Goal: Transaction & Acquisition: Purchase product/service

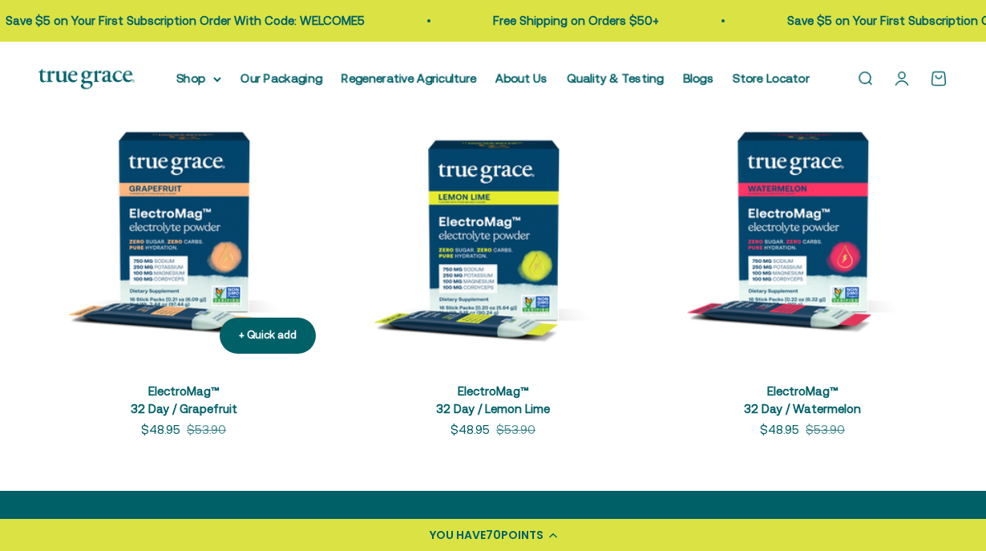
scroll to position [767, 0]
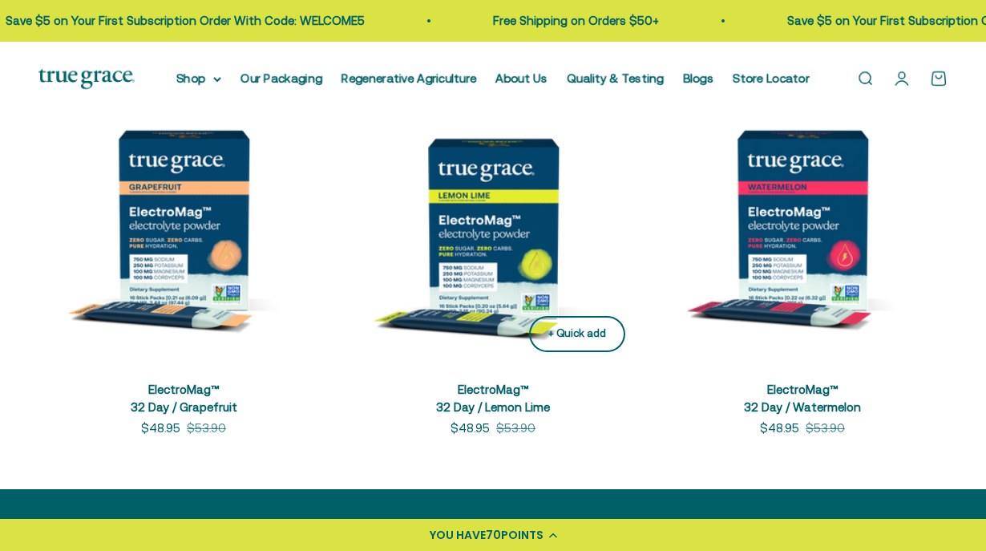
click at [587, 337] on div "+ Quick add" at bounding box center [577, 333] width 58 height 17
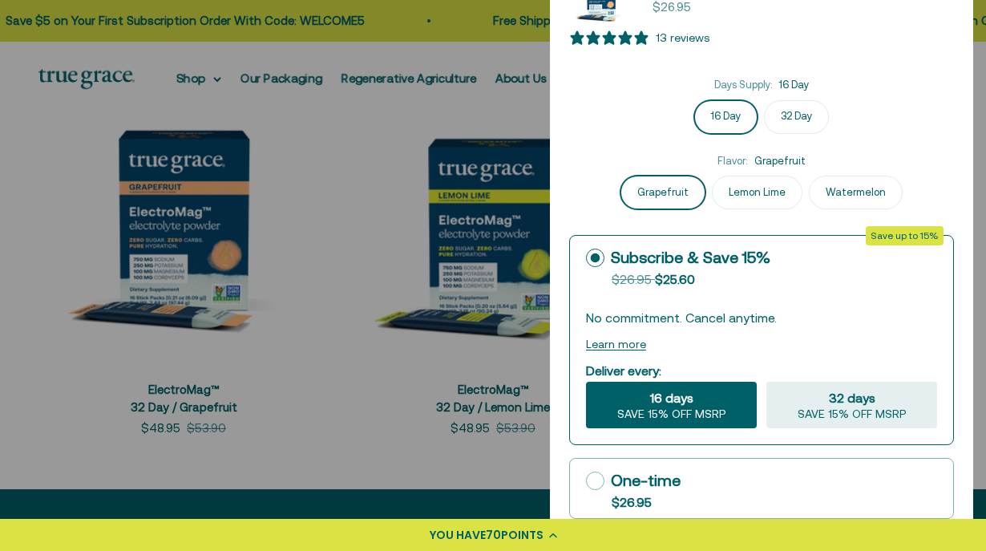
click at [784, 117] on label "32 Day" at bounding box center [796, 117] width 65 height 34
click at [762, 100] on input "32 Day" at bounding box center [761, 99] width 1 height 1
radio input "true"
click at [383, 305] on div at bounding box center [493, 275] width 986 height 551
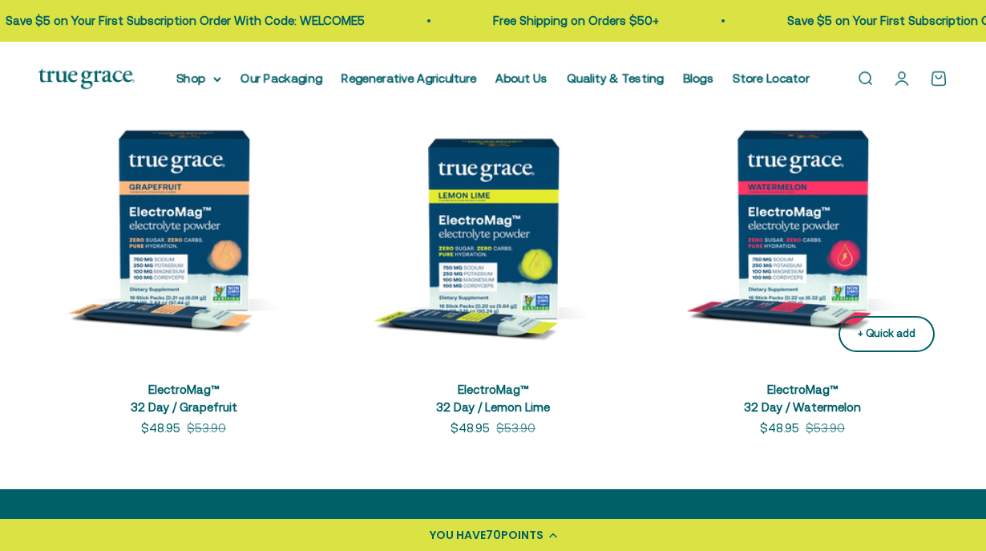
click at [884, 325] on div "+ Quick add" at bounding box center [887, 333] width 58 height 17
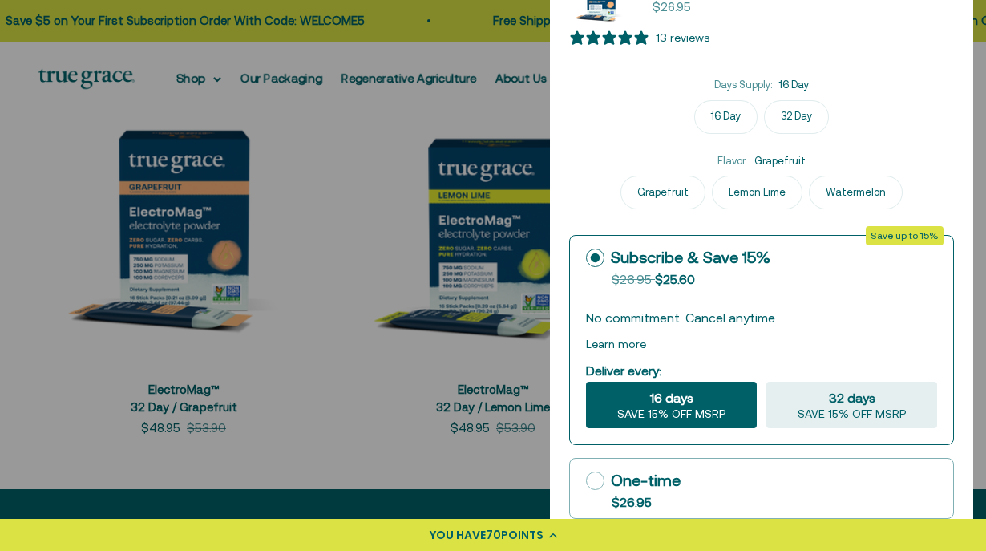
click at [791, 115] on label "32 Day" at bounding box center [796, 117] width 65 height 34
click at [0, 0] on input "32 Day" at bounding box center [0, 0] width 0 height 0
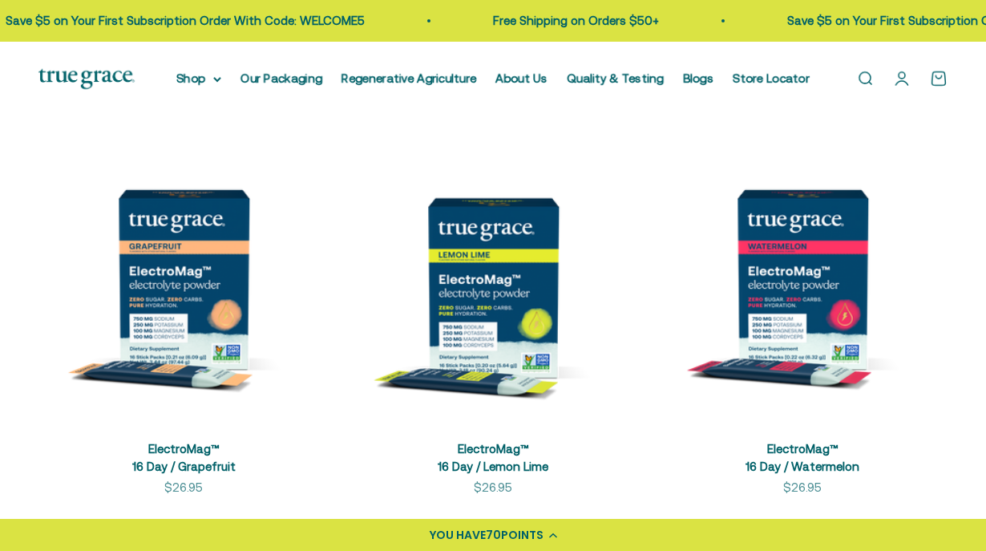
scroll to position [82, 0]
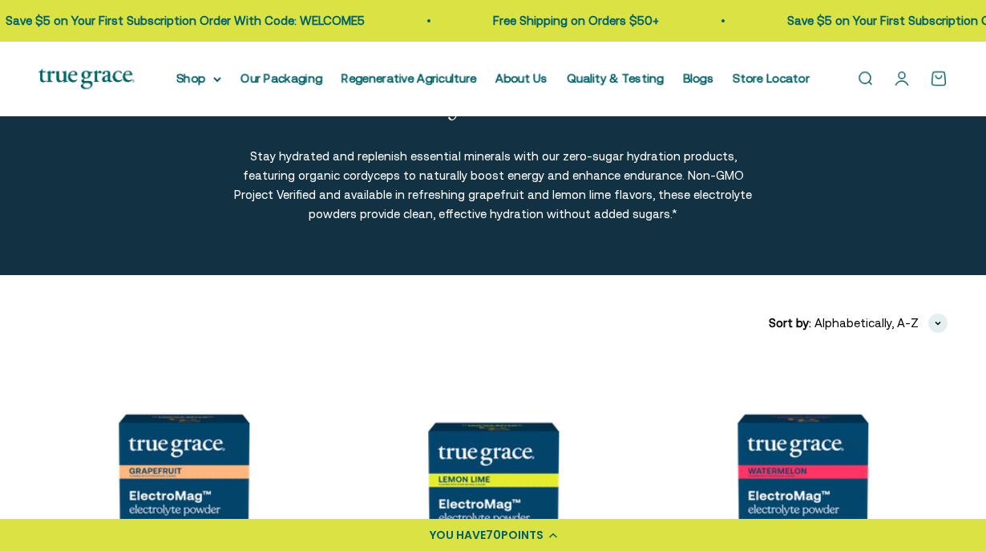
click at [939, 82] on link "Open cart 0" at bounding box center [939, 79] width 18 height 18
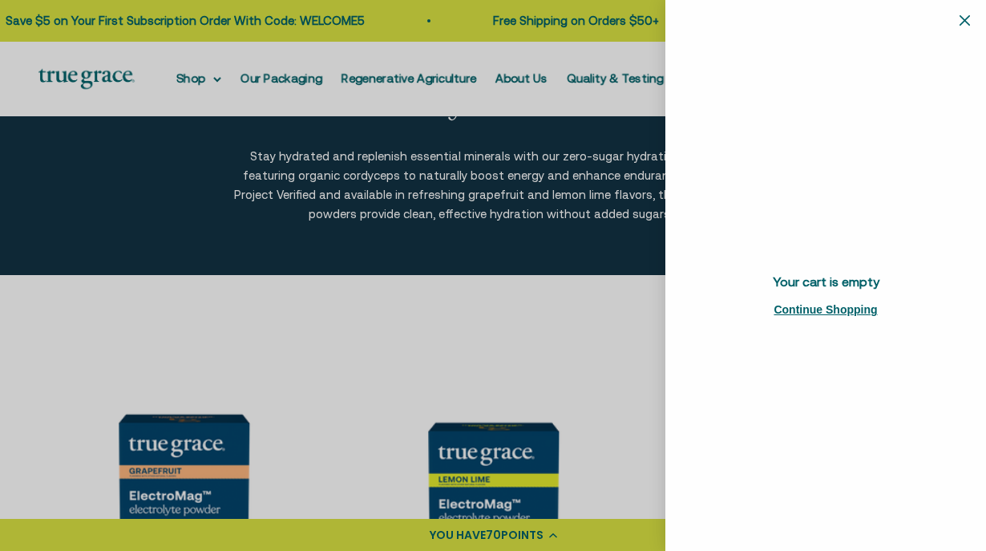
click at [497, 361] on div at bounding box center [493, 275] width 986 height 551
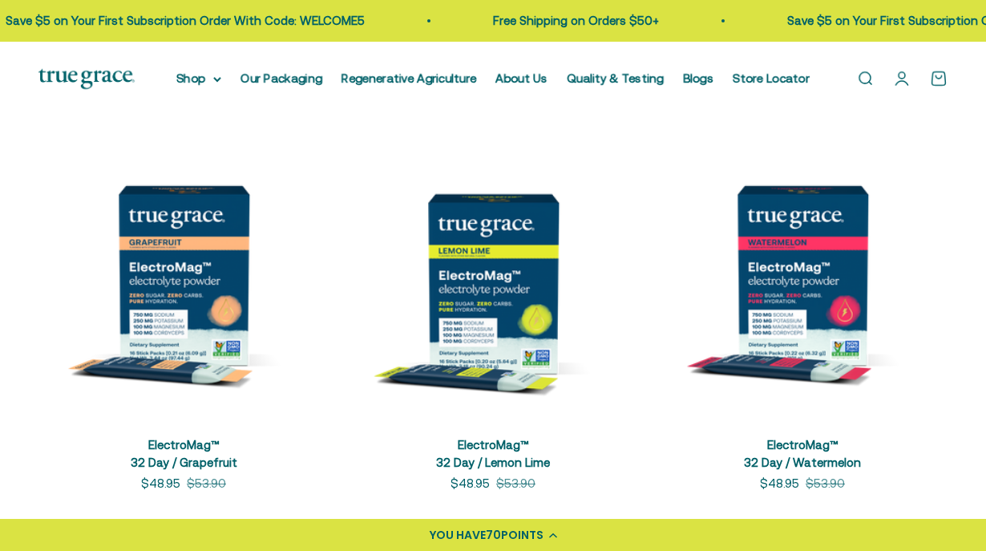
scroll to position [718, 0]
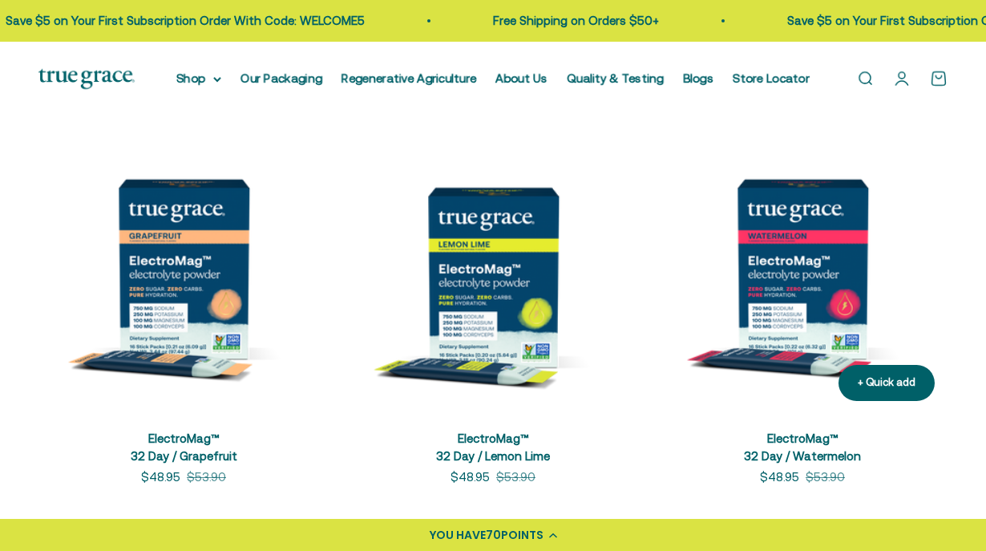
click at [827, 295] on img at bounding box center [802, 268] width 290 height 290
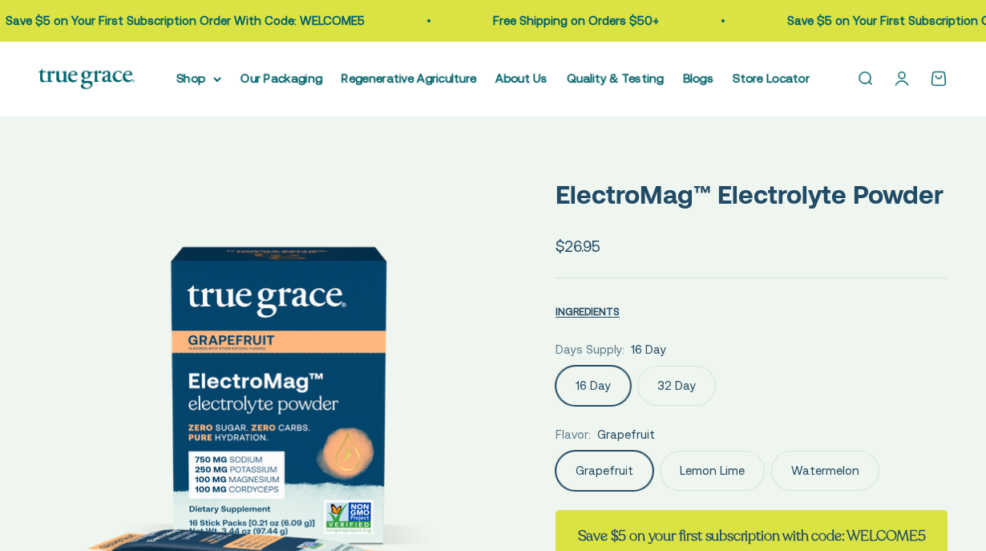
select select "3"
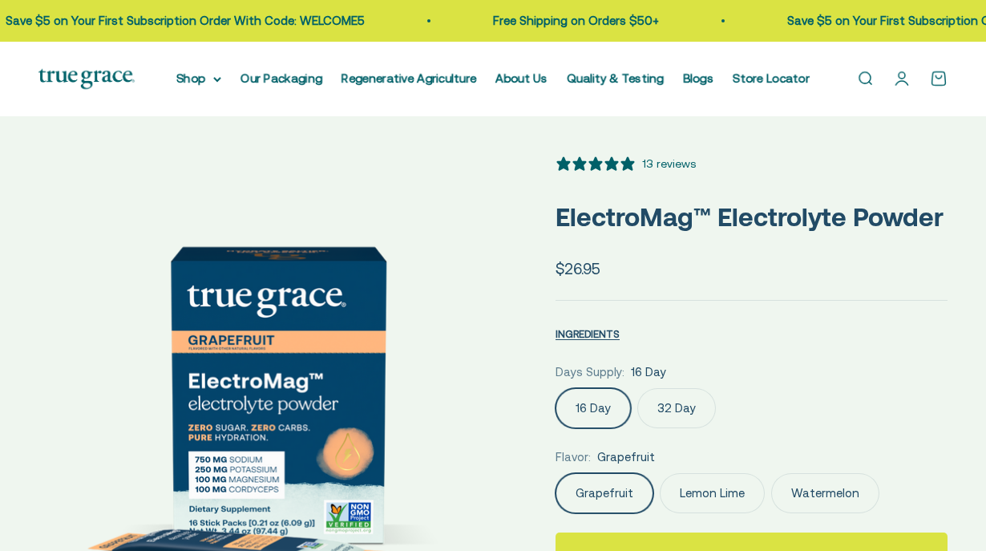
click at [668, 393] on label "32 Day" at bounding box center [676, 408] width 79 height 40
click at [555, 388] on input "32 Day" at bounding box center [555, 387] width 1 height 1
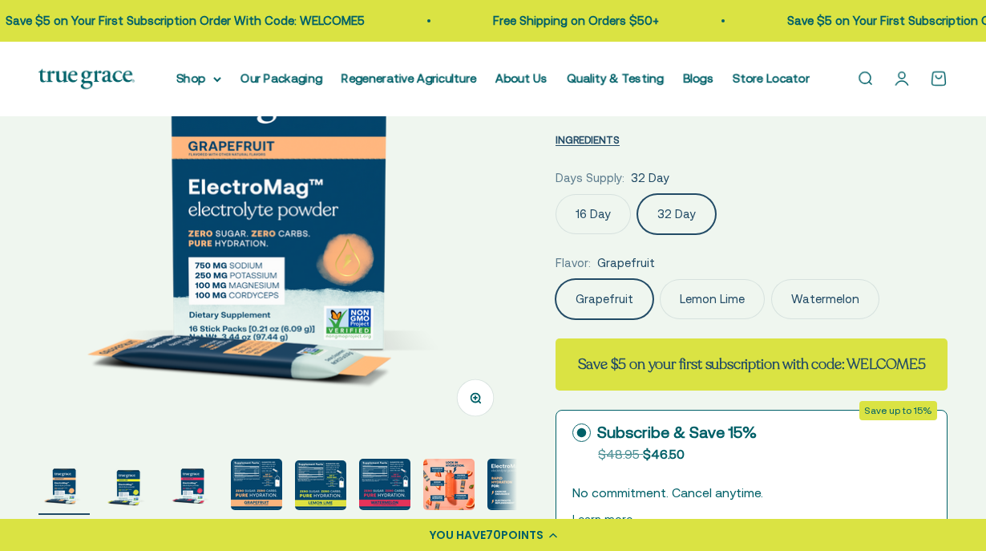
scroll to position [196, 0]
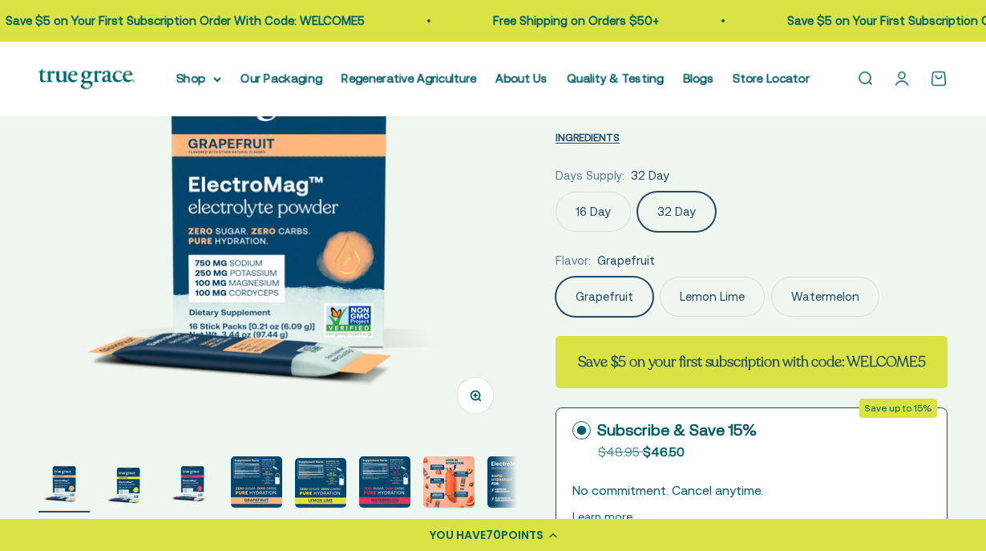
click at [849, 285] on label "Watermelon" at bounding box center [825, 297] width 108 height 40
click at [555, 277] on input "Watermelon" at bounding box center [555, 276] width 1 height 1
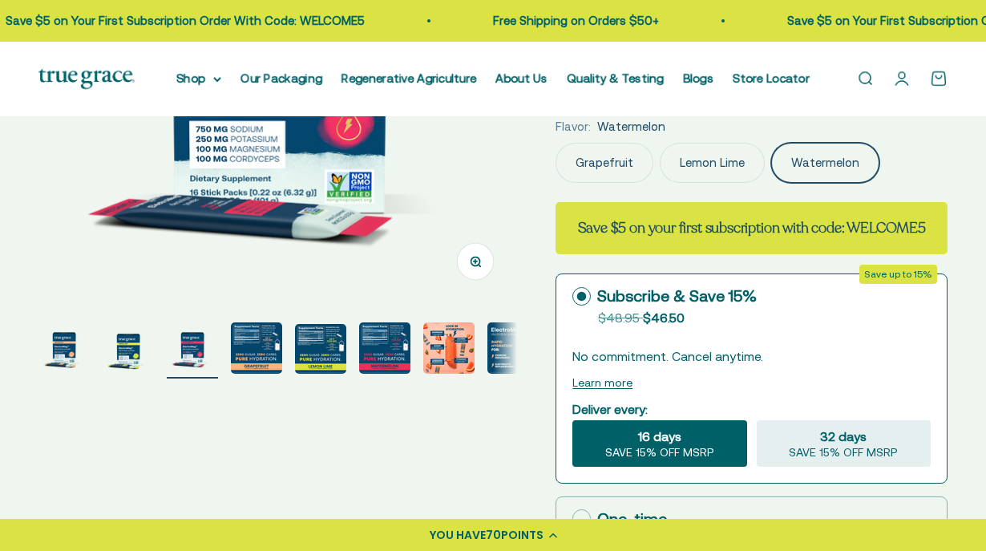
scroll to position [332, 0]
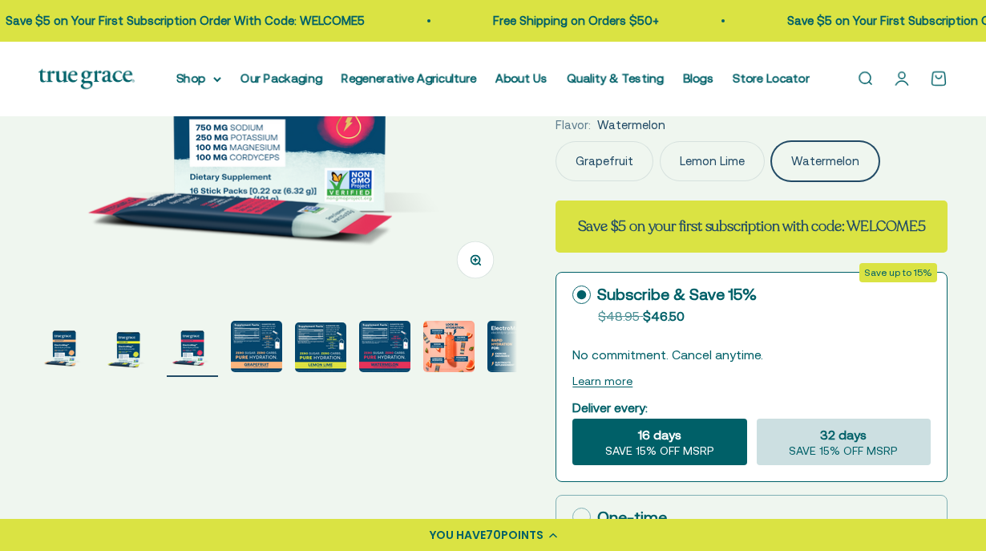
click at [854, 450] on span "SAVE 15% OFF MSRP" at bounding box center [843, 451] width 109 height 14
click at [757, 418] on input "32 days SAVE 15% OFF MSRP" at bounding box center [756, 418] width 1 height 1
radio input "true"
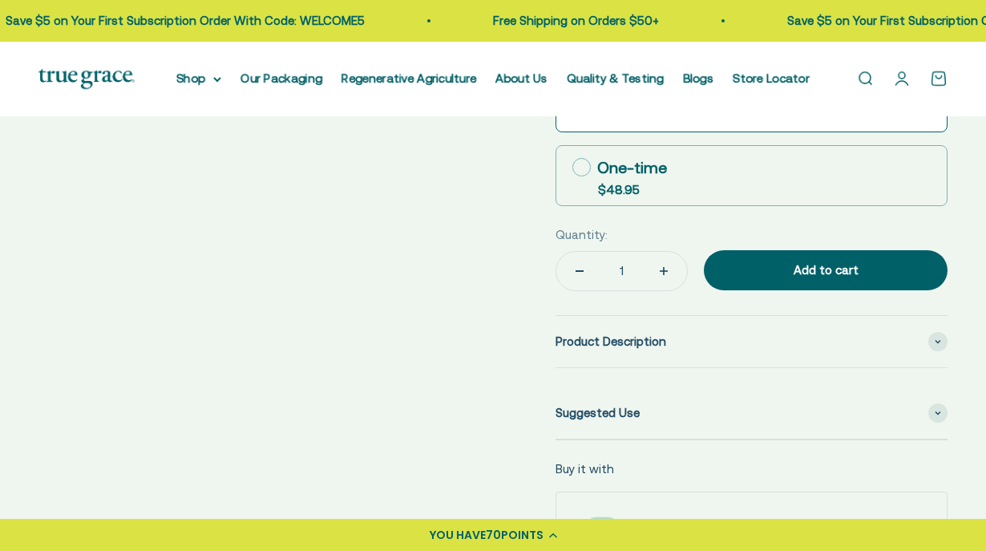
scroll to position [635, 0]
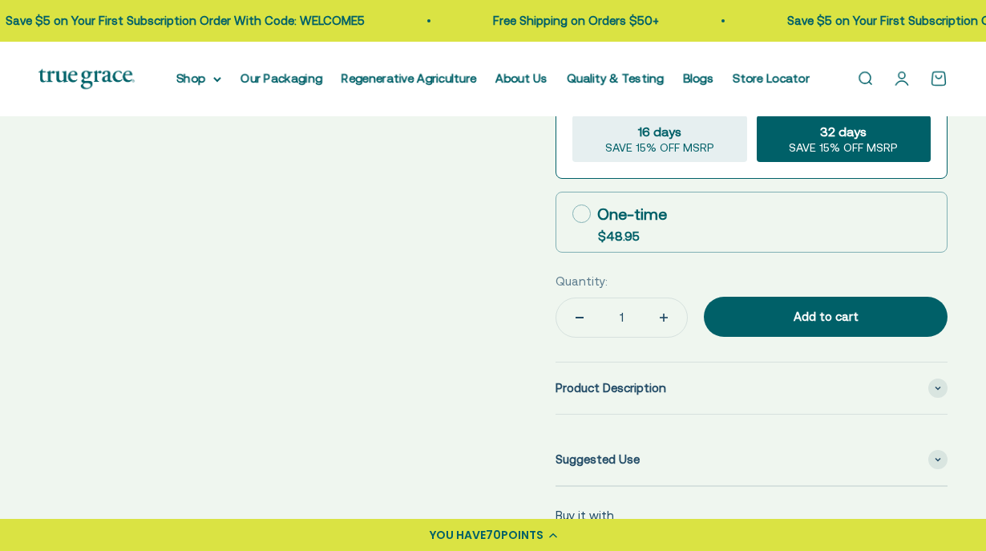
click at [583, 212] on icon at bounding box center [581, 213] width 18 height 18
click at [572, 213] on input "One-time $48.95" at bounding box center [571, 213] width 1 height 1
radio input "true"
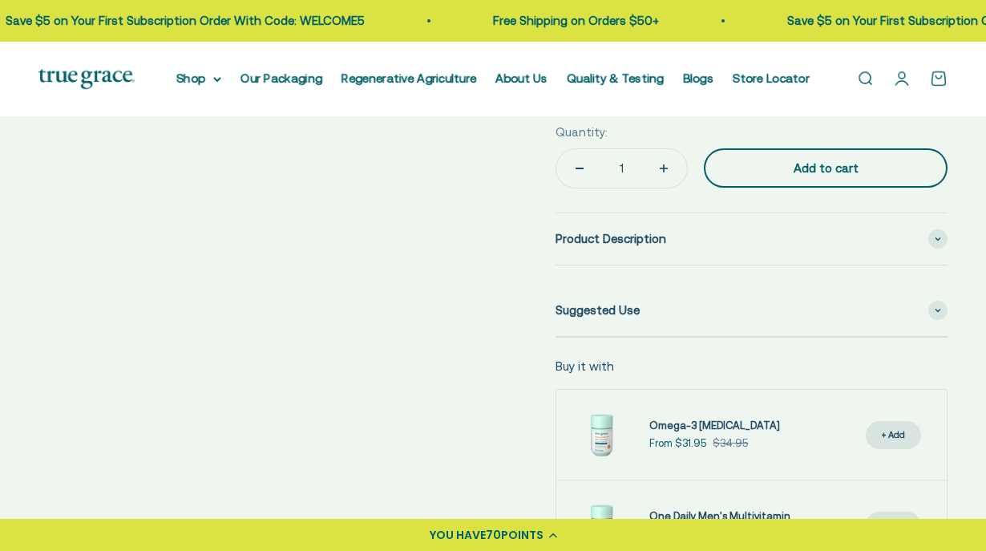
click at [824, 159] on div "Add to cart" at bounding box center [826, 168] width 180 height 19
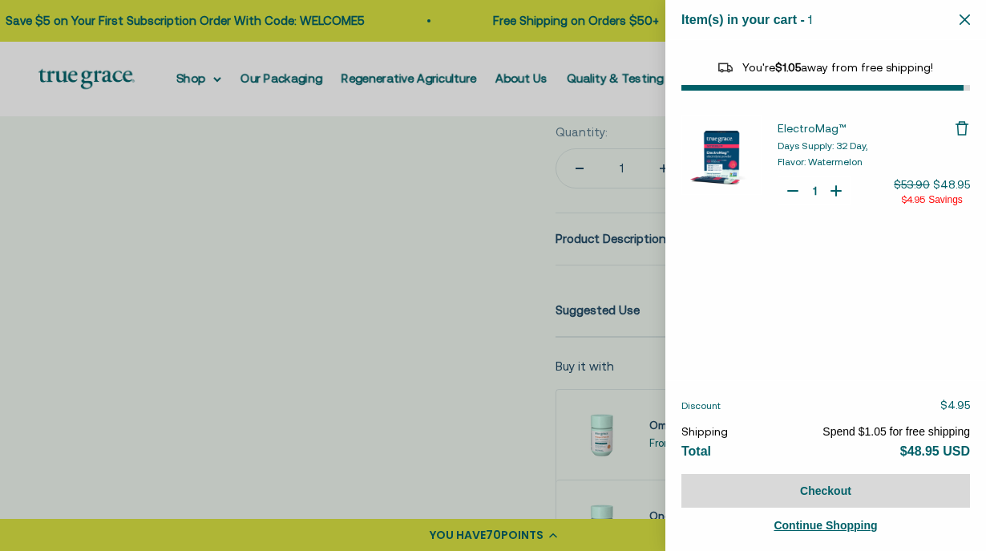
select select "40055698129088"
select select "44878154563798"
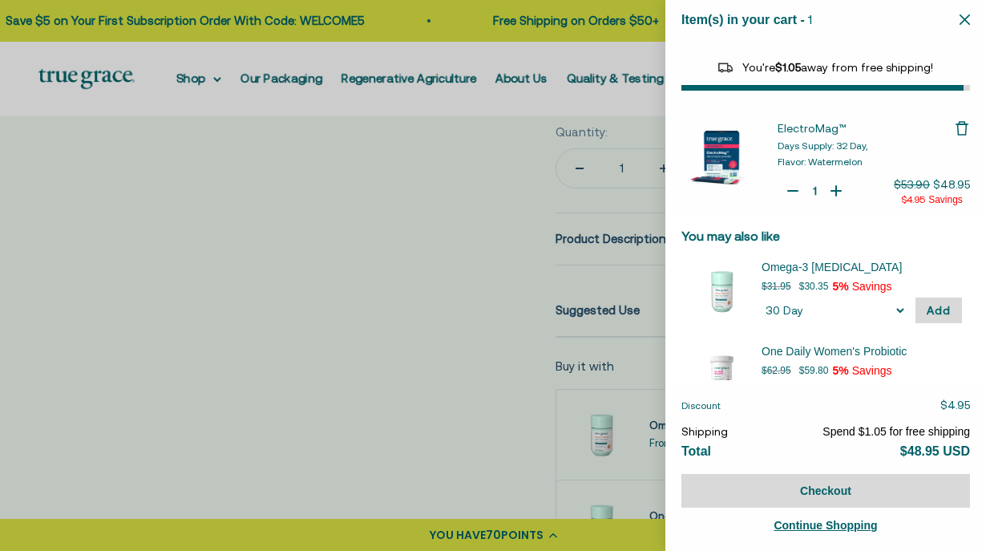
click at [488, 379] on div at bounding box center [493, 275] width 986 height 551
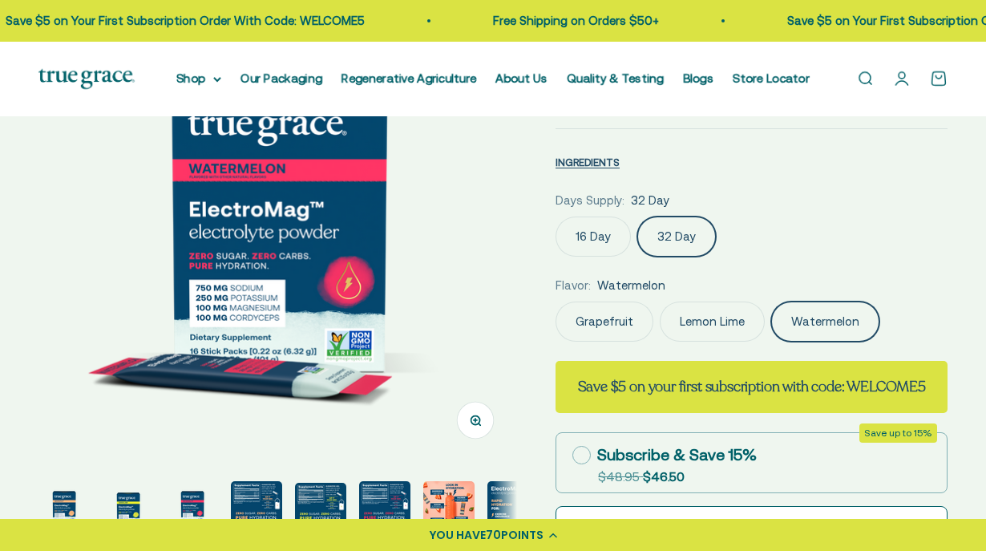
scroll to position [0, 0]
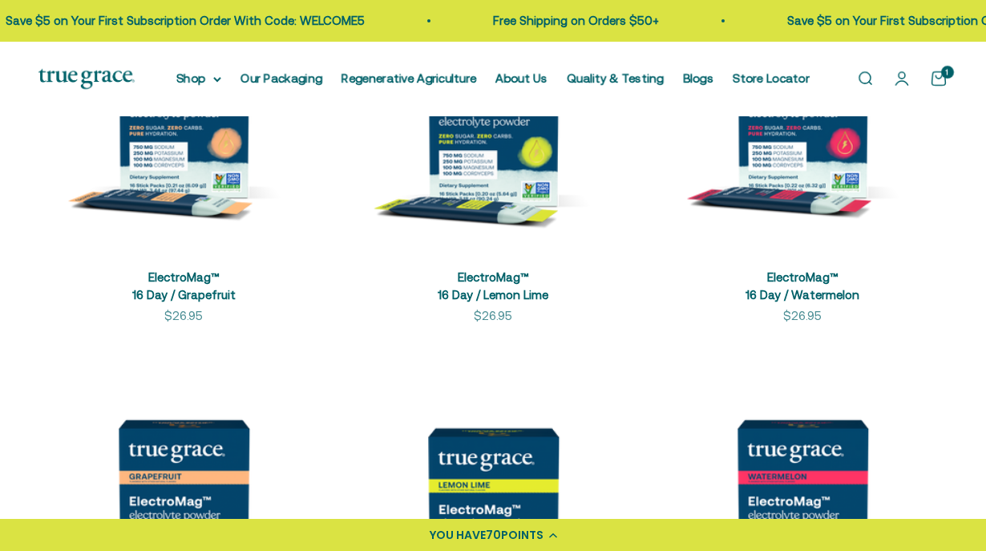
scroll to position [708, 0]
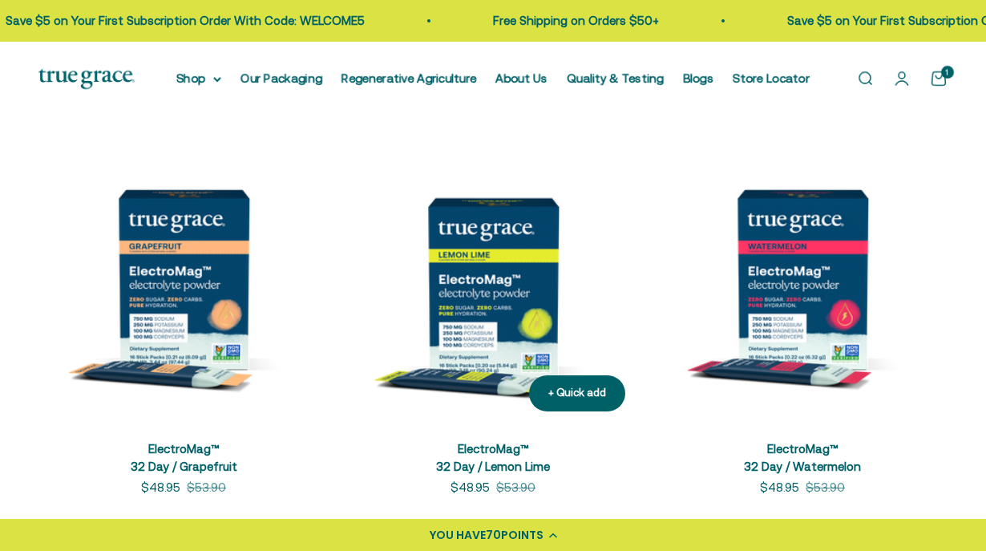
click at [503, 281] on img at bounding box center [493, 279] width 290 height 290
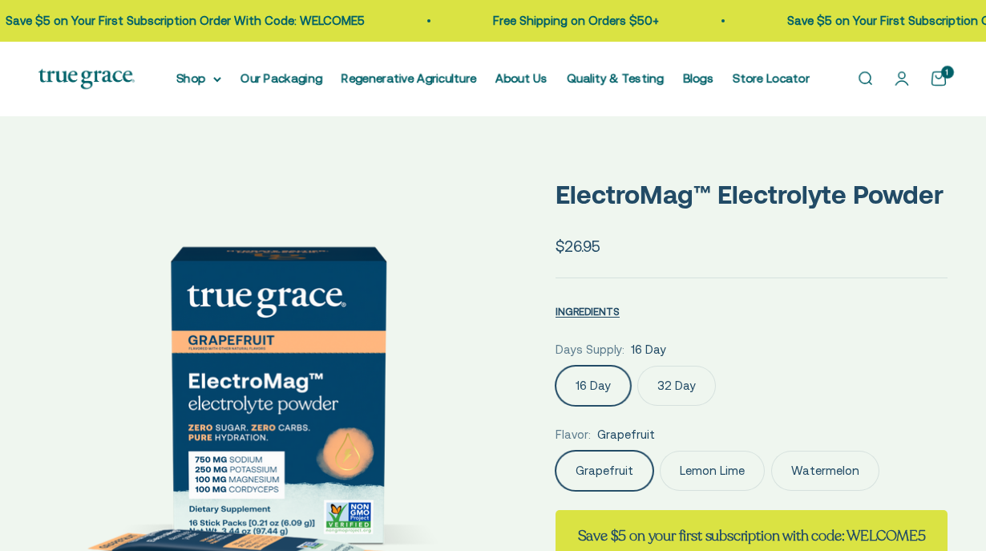
select select "3"
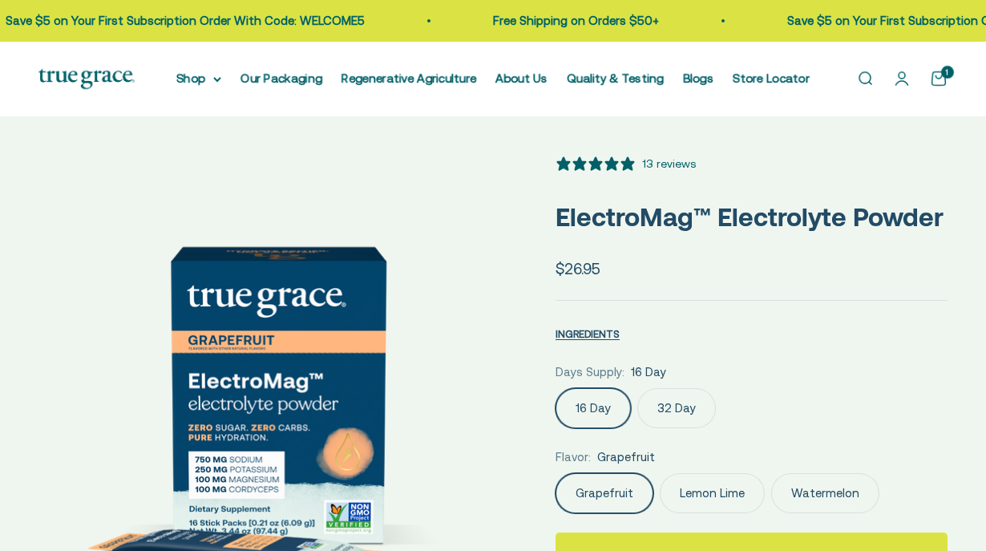
click at [683, 410] on label "32 Day" at bounding box center [676, 408] width 79 height 40
click at [555, 388] on input "32 Day" at bounding box center [555, 387] width 1 height 1
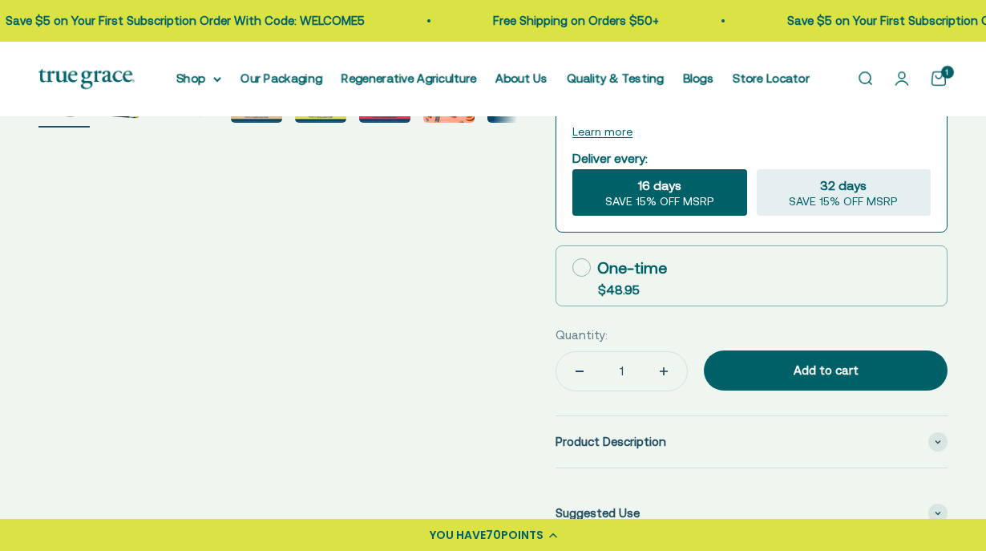
scroll to position [582, 0]
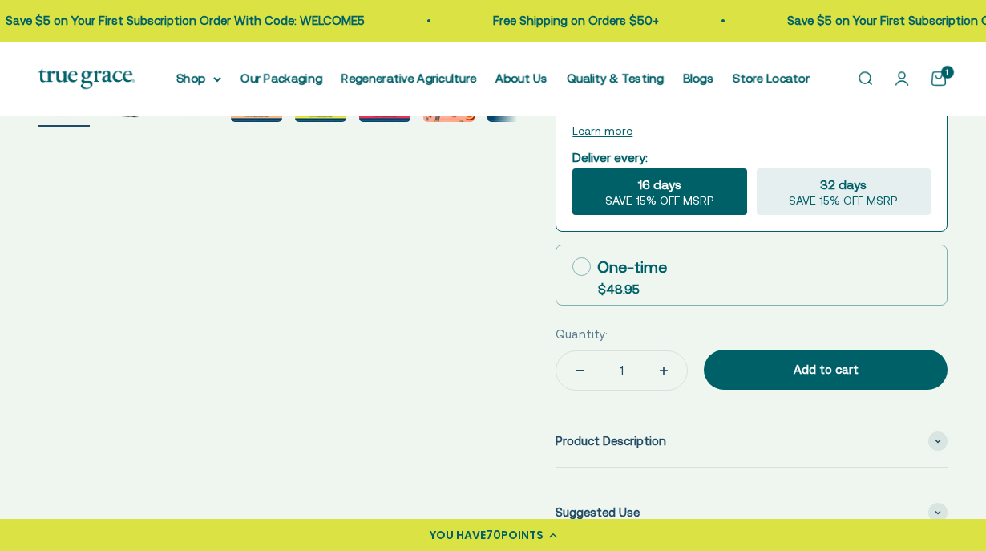
click at [636, 257] on div "One-time" at bounding box center [619, 267] width 95 height 24
click at [572, 266] on input "One-time $48.95" at bounding box center [571, 266] width 1 height 1
radio input "true"
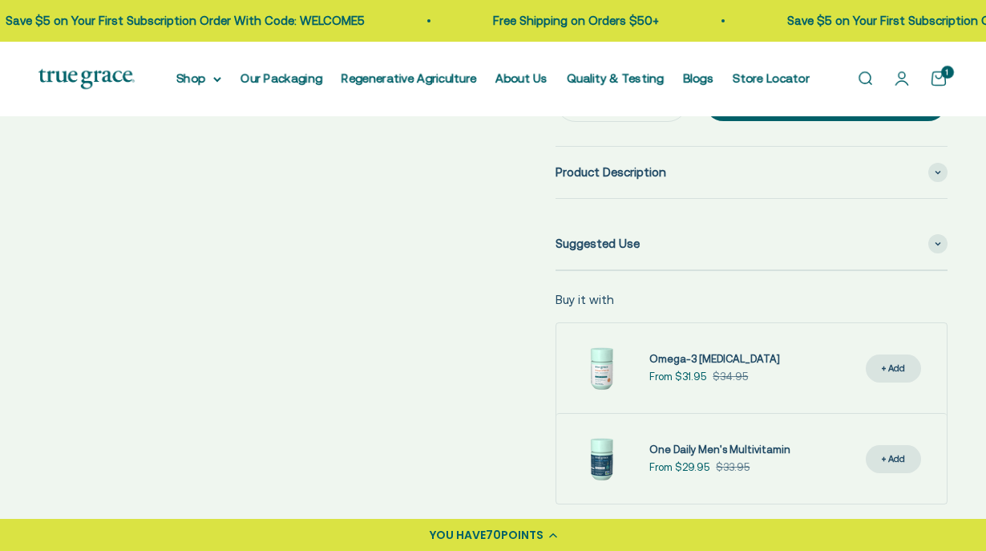
scroll to position [628, 0]
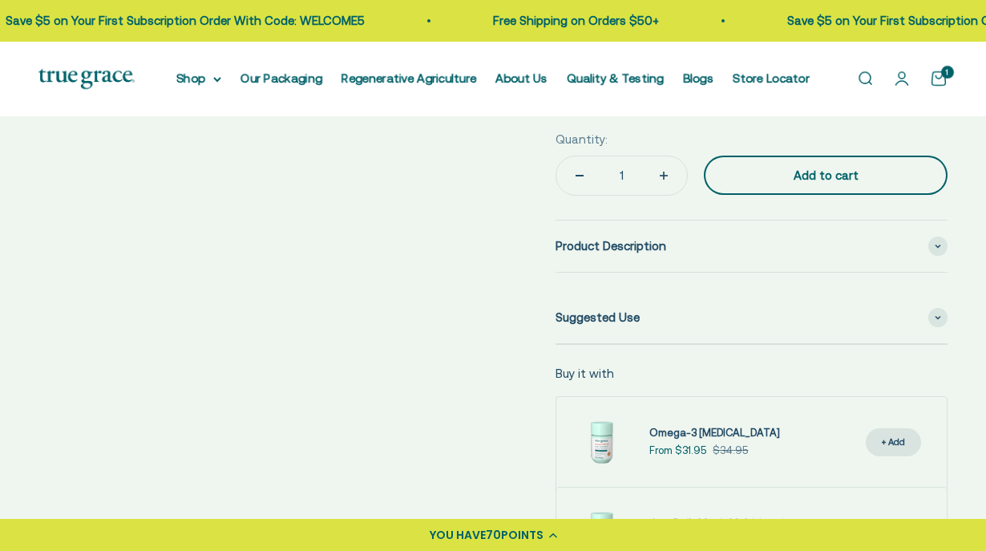
click at [863, 169] on div "Add to cart" at bounding box center [826, 175] width 180 height 19
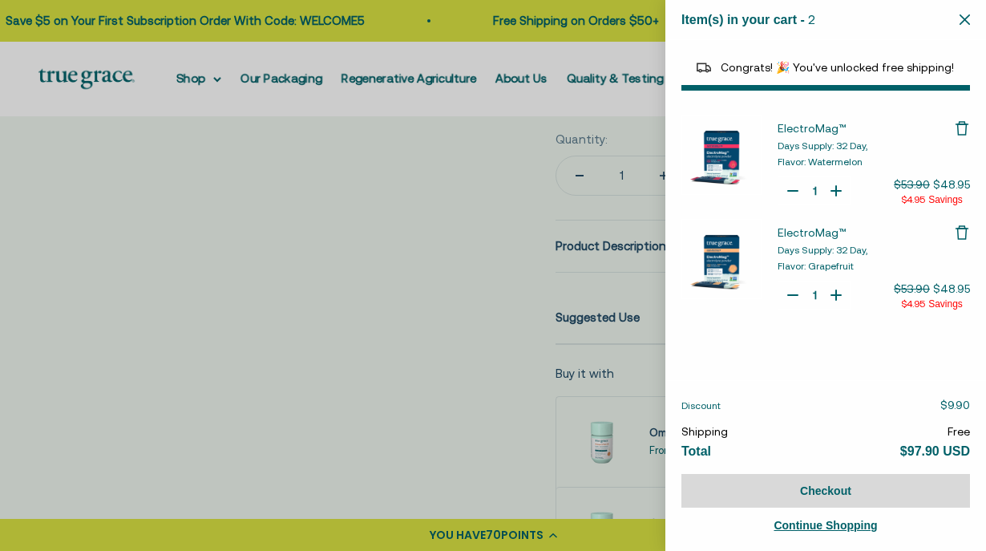
select select "40055698129088"
select select "44878154563798"
click at [391, 288] on div at bounding box center [493, 275] width 986 height 551
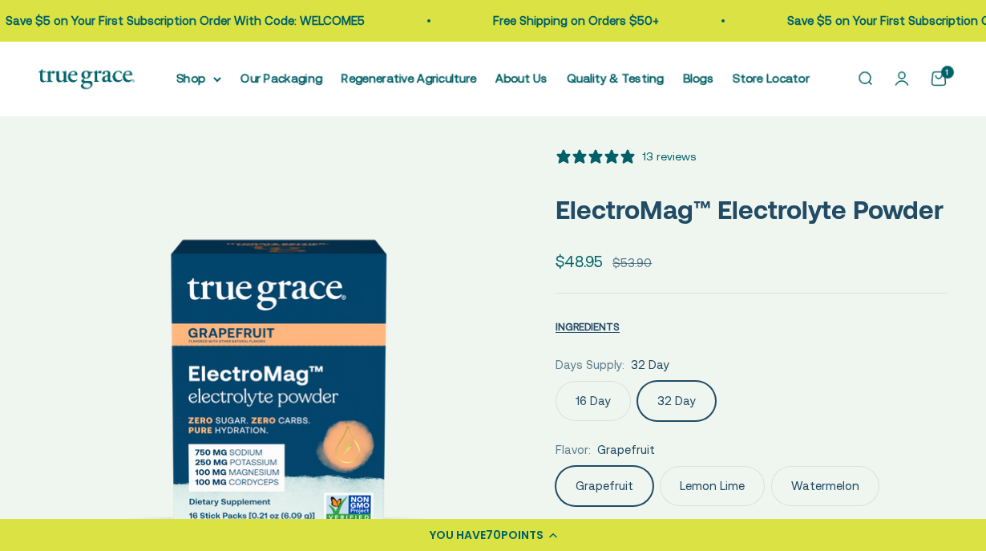
scroll to position [0, 0]
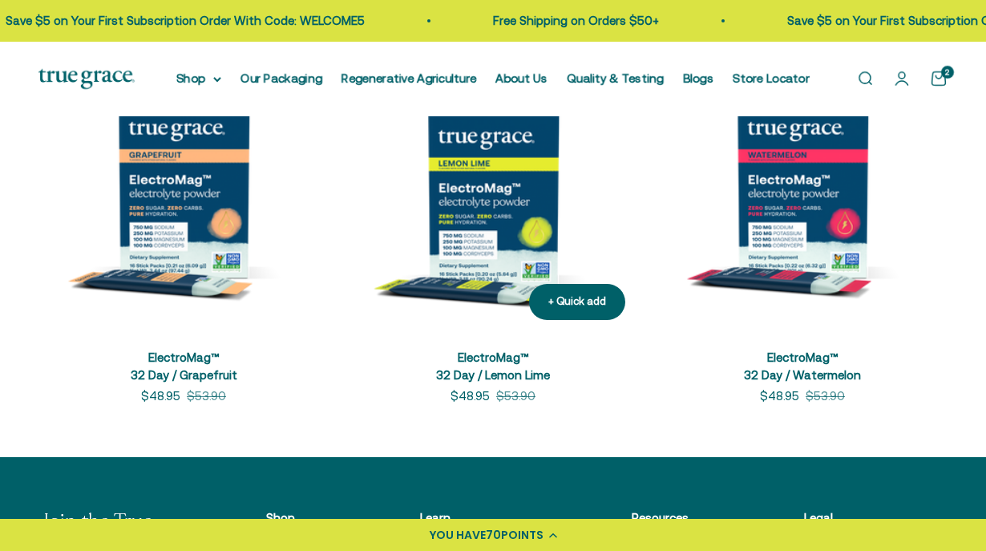
scroll to position [798, 0]
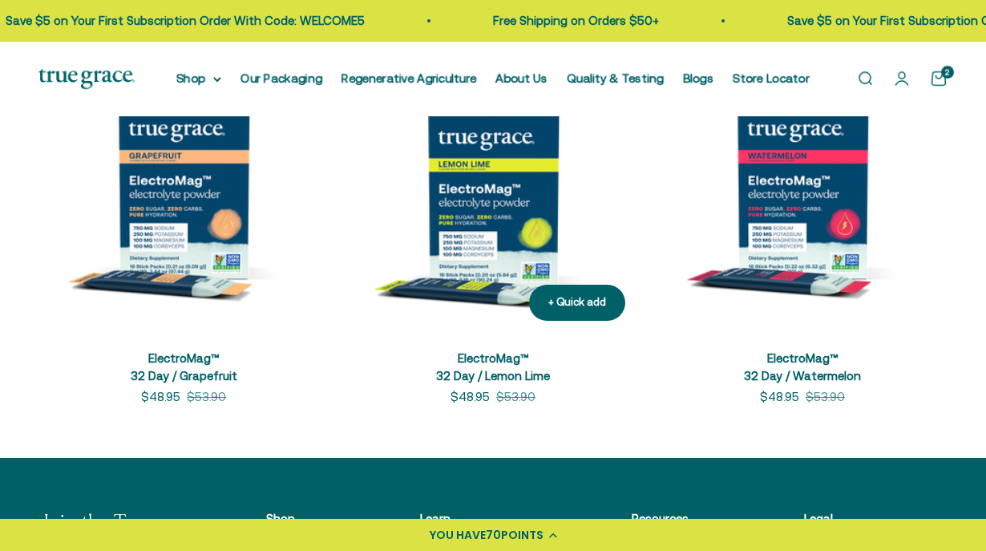
click at [487, 217] on img at bounding box center [493, 188] width 290 height 290
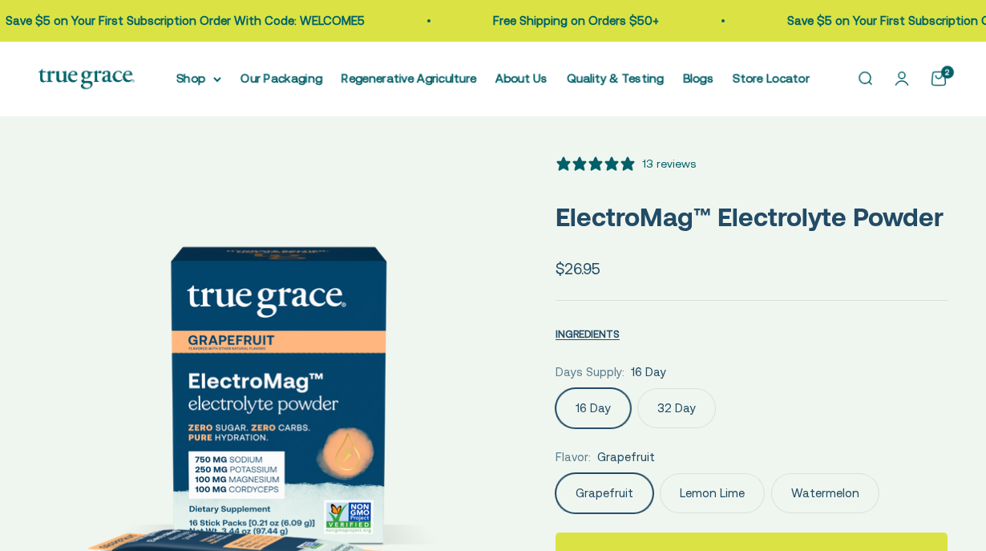
select select "3"
click at [680, 414] on label "32 Day" at bounding box center [676, 408] width 79 height 40
click at [555, 388] on input "32 Day" at bounding box center [555, 387] width 1 height 1
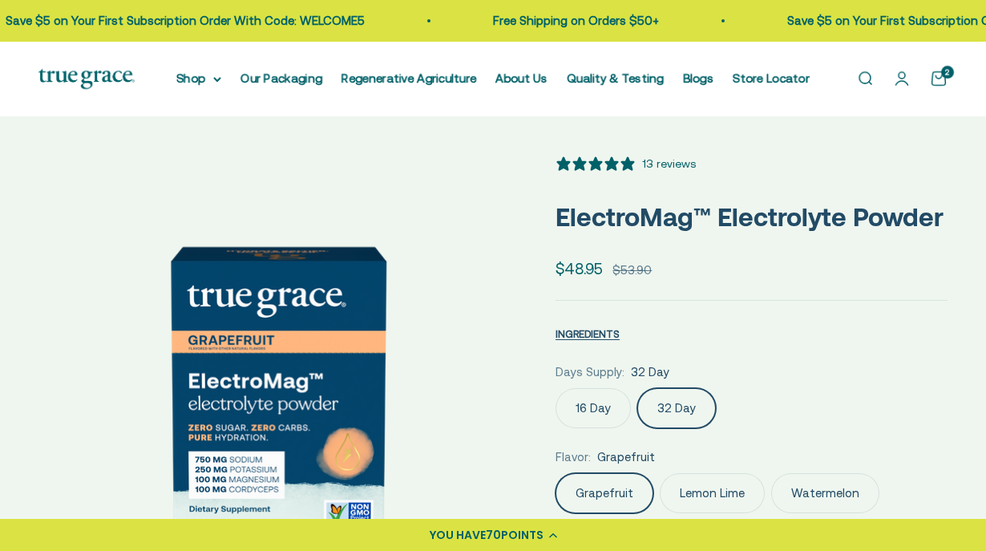
click at [702, 484] on label "Lemon Lime" at bounding box center [712, 493] width 105 height 40
click at [555, 473] on input "Lemon Lime" at bounding box center [555, 472] width 1 height 1
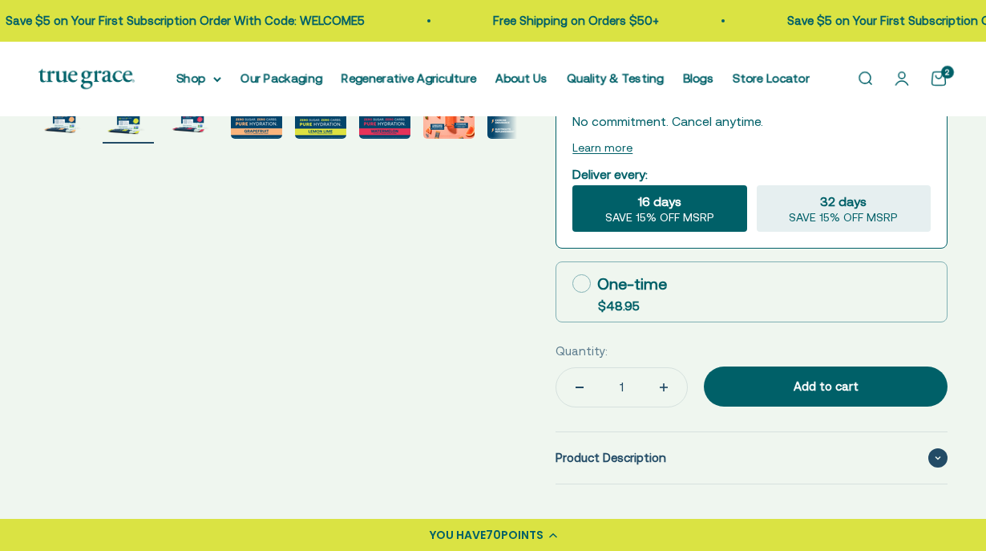
scroll to position [576, 0]
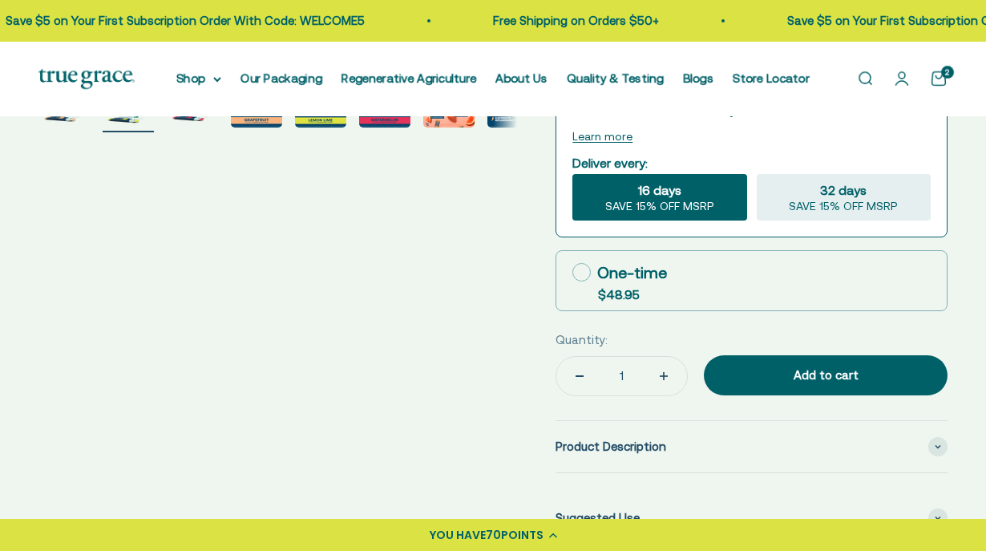
click at [576, 265] on icon at bounding box center [581, 272] width 18 height 18
click at [572, 272] on input "One-time $48.95" at bounding box center [571, 272] width 1 height 1
radio input "true"
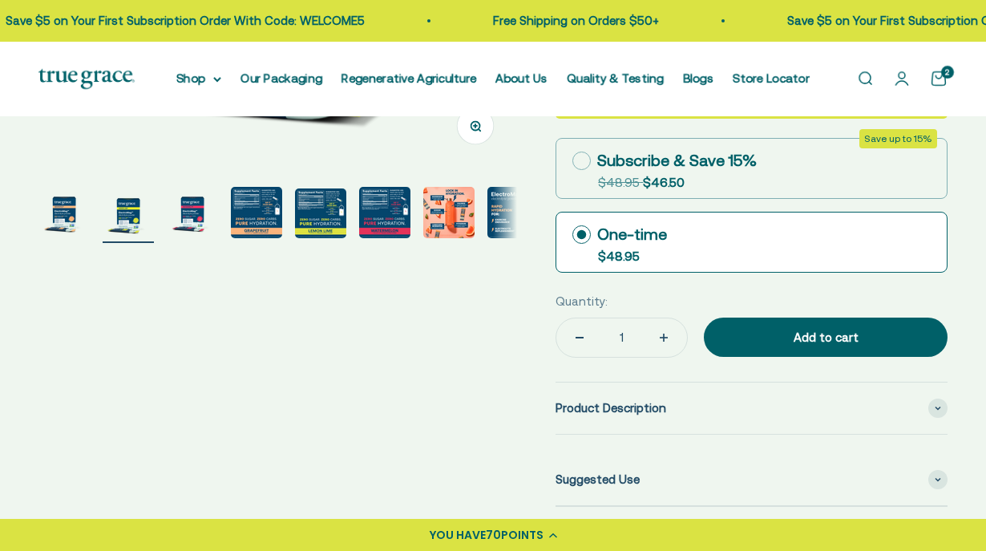
scroll to position [440, 0]
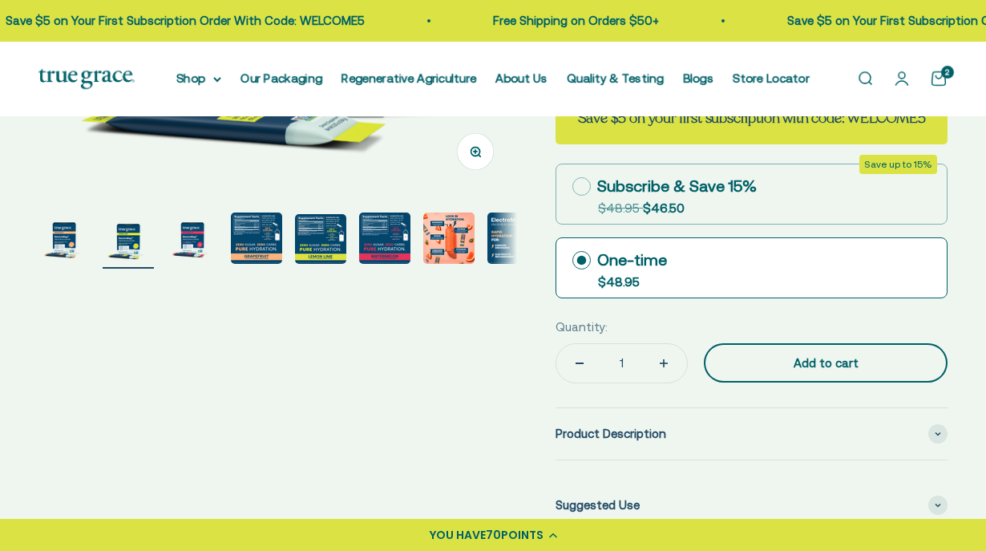
click at [789, 363] on div "Add to cart" at bounding box center [826, 362] width 180 height 19
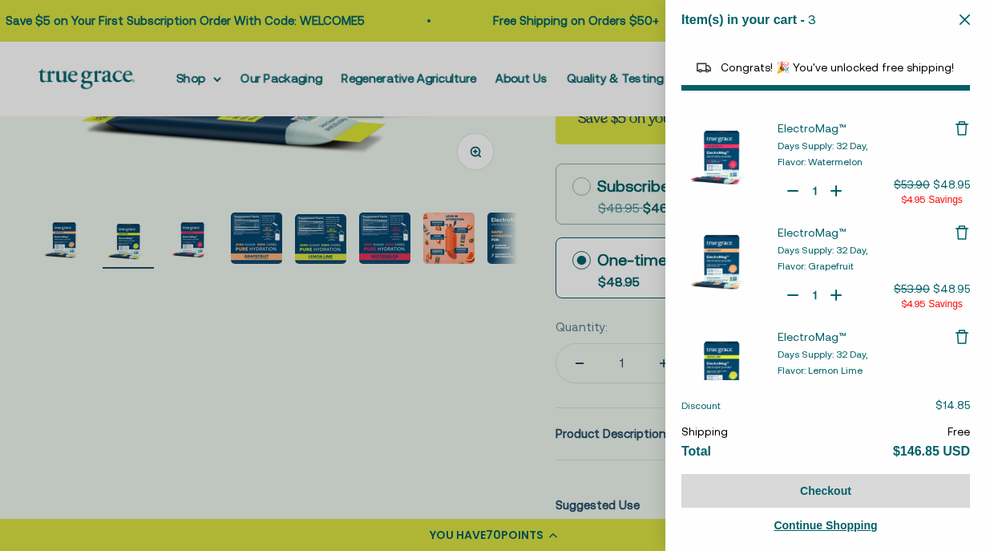
select select "40055698129088"
select select "44878154563798"
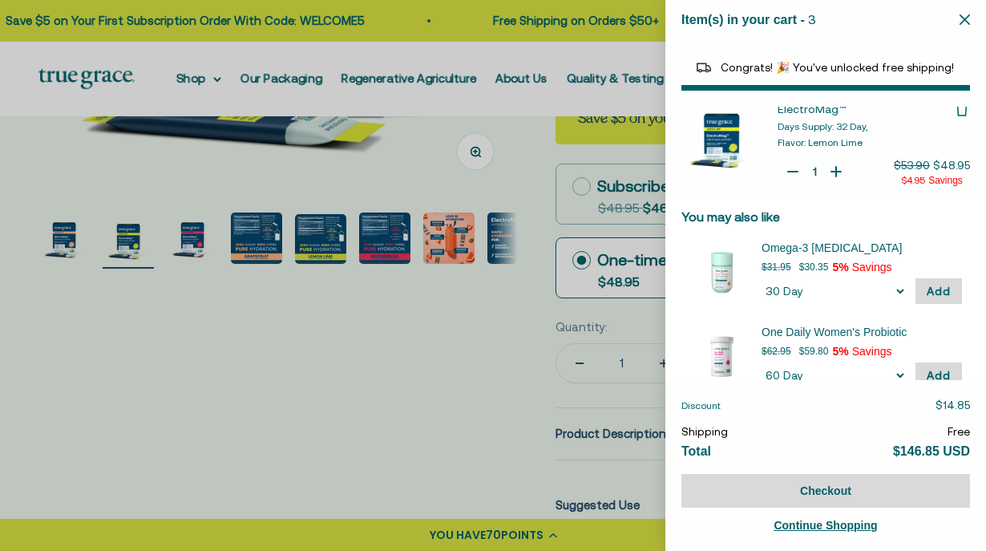
scroll to position [252, 0]
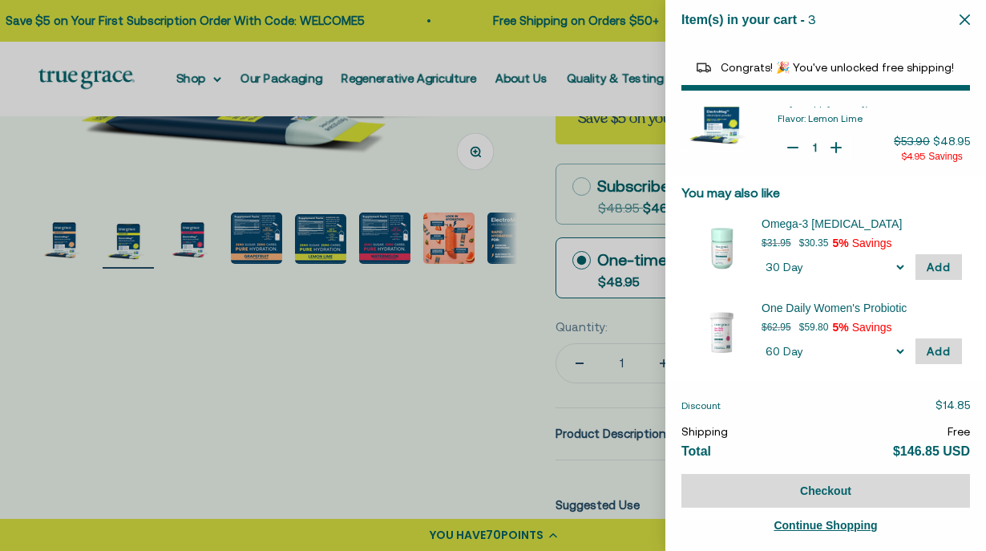
click at [708, 404] on span "Discount" at bounding box center [700, 405] width 39 height 11
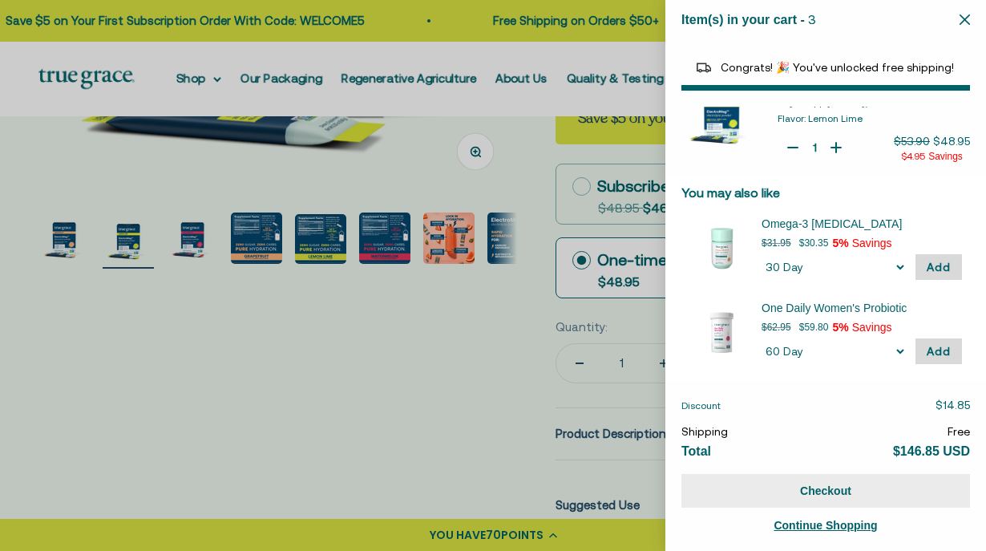
click at [826, 489] on button "Checkout" at bounding box center [825, 491] width 289 height 34
